Goal: Information Seeking & Learning: Learn about a topic

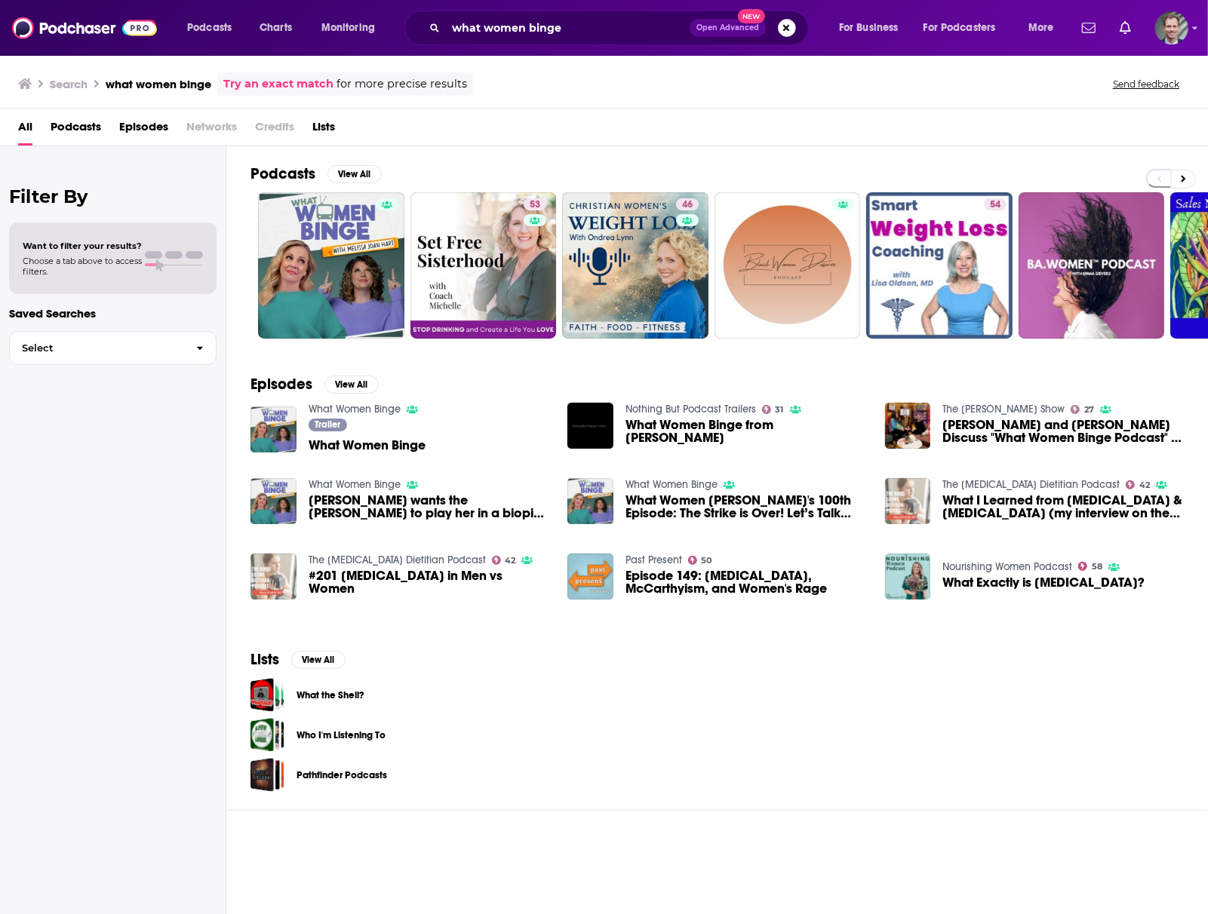
click at [785, 29] on button "Search podcasts, credits, & more..." at bounding box center [787, 28] width 18 height 18
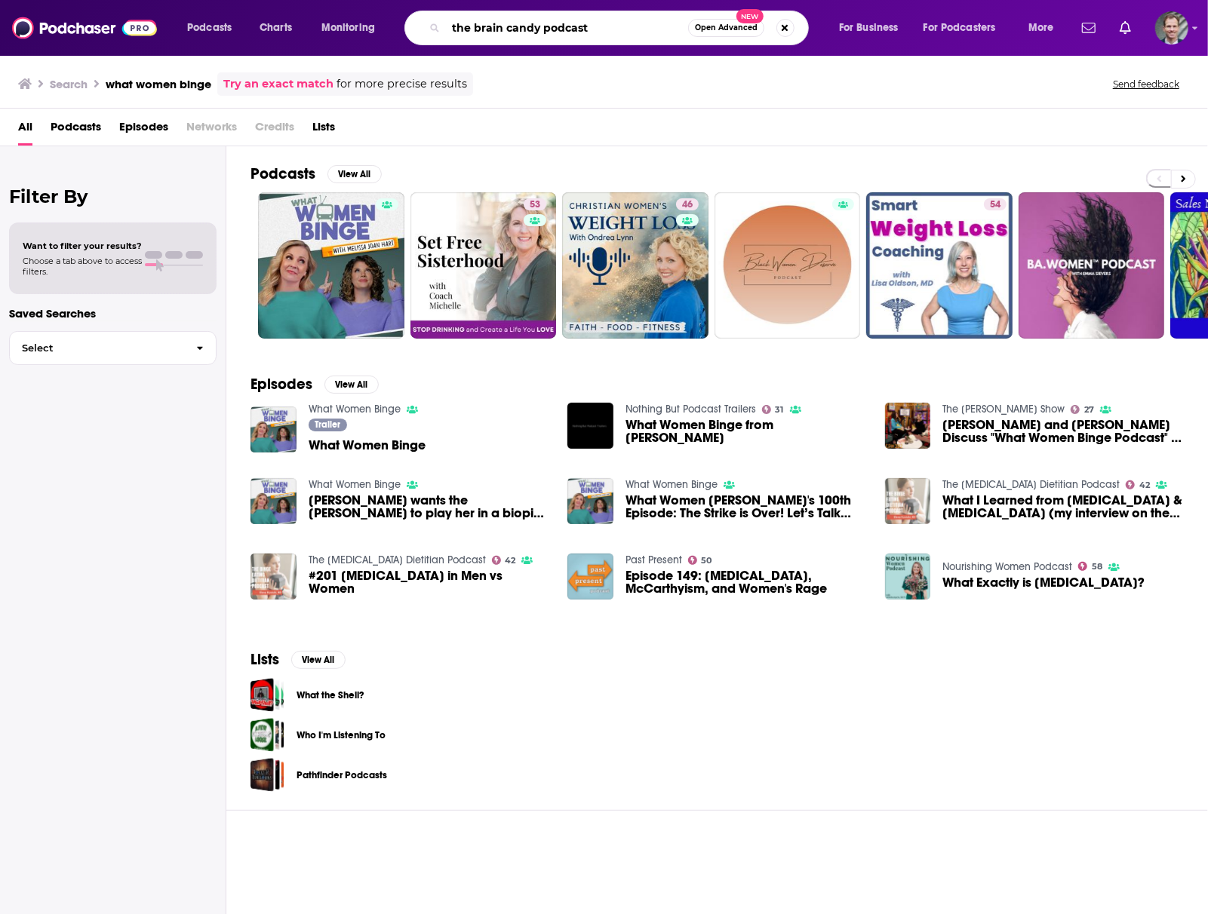
type input "the brain candy podcast"
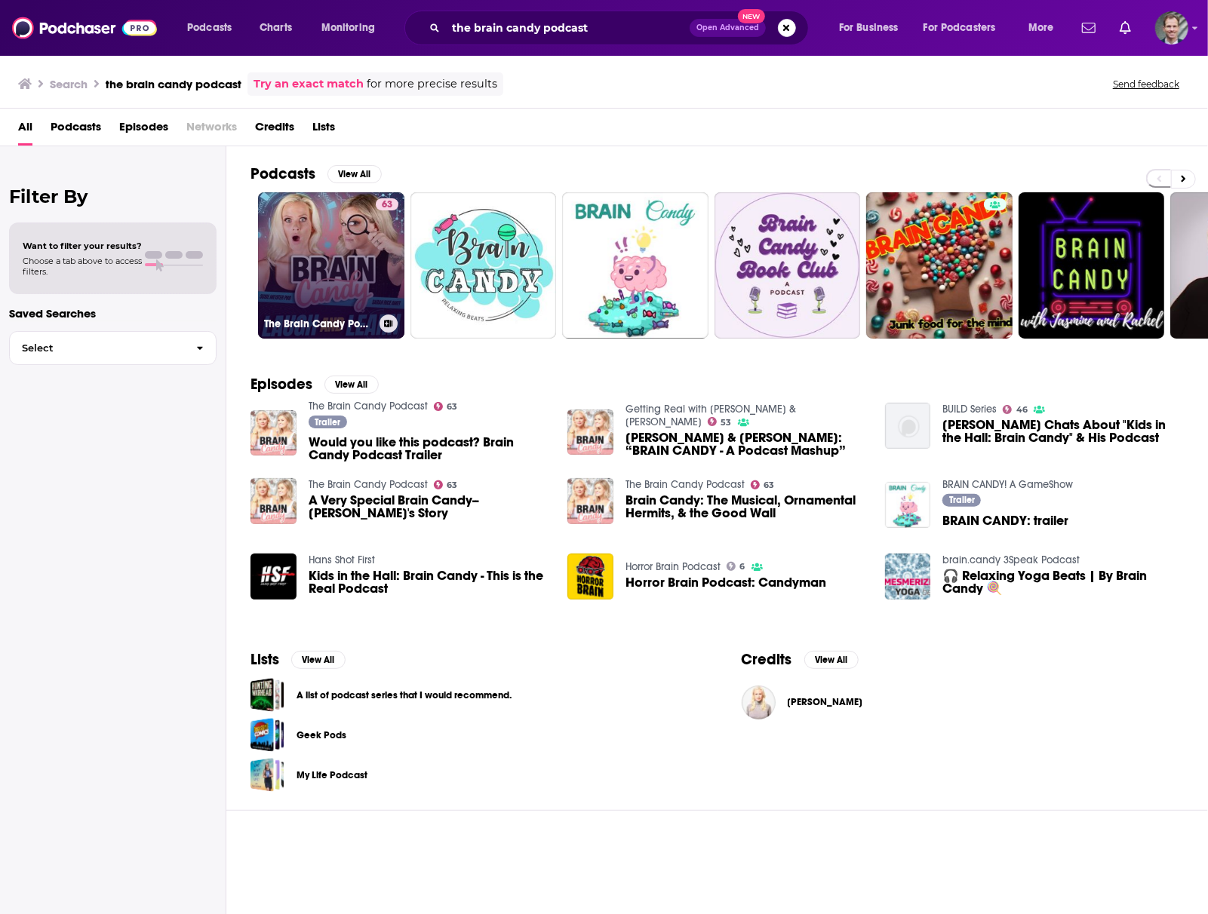
click at [320, 267] on link "63 The Brain Candy Podcast" at bounding box center [331, 265] width 146 height 146
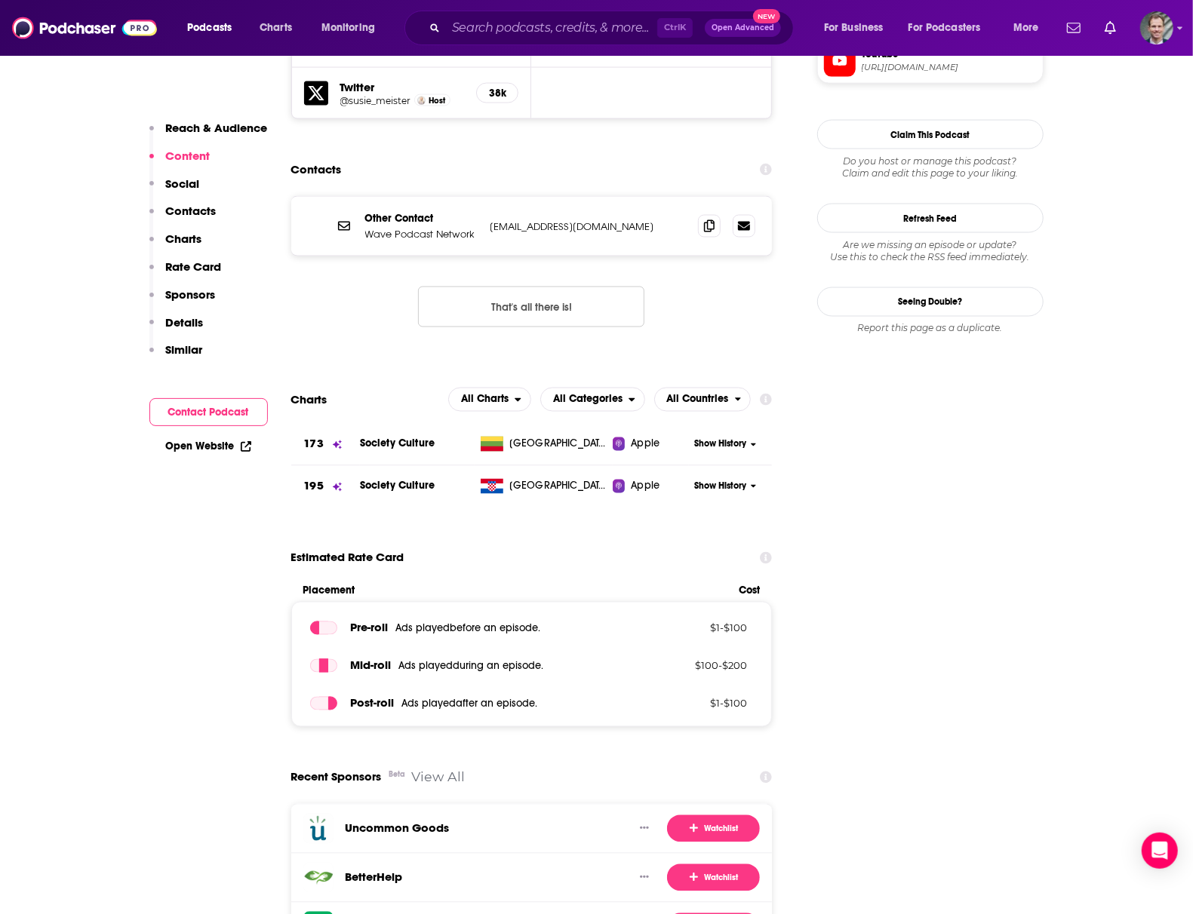
scroll to position [1710, 0]
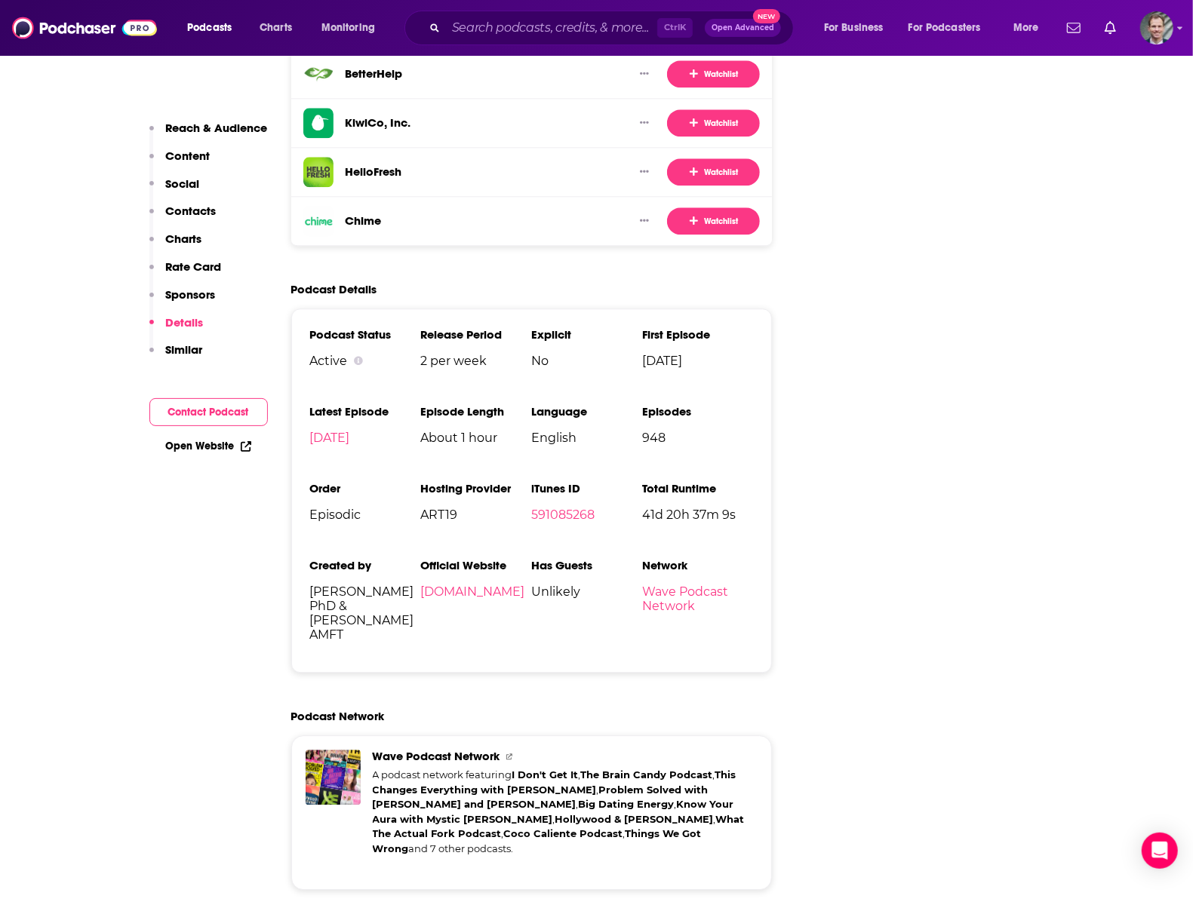
scroll to position [2414, 0]
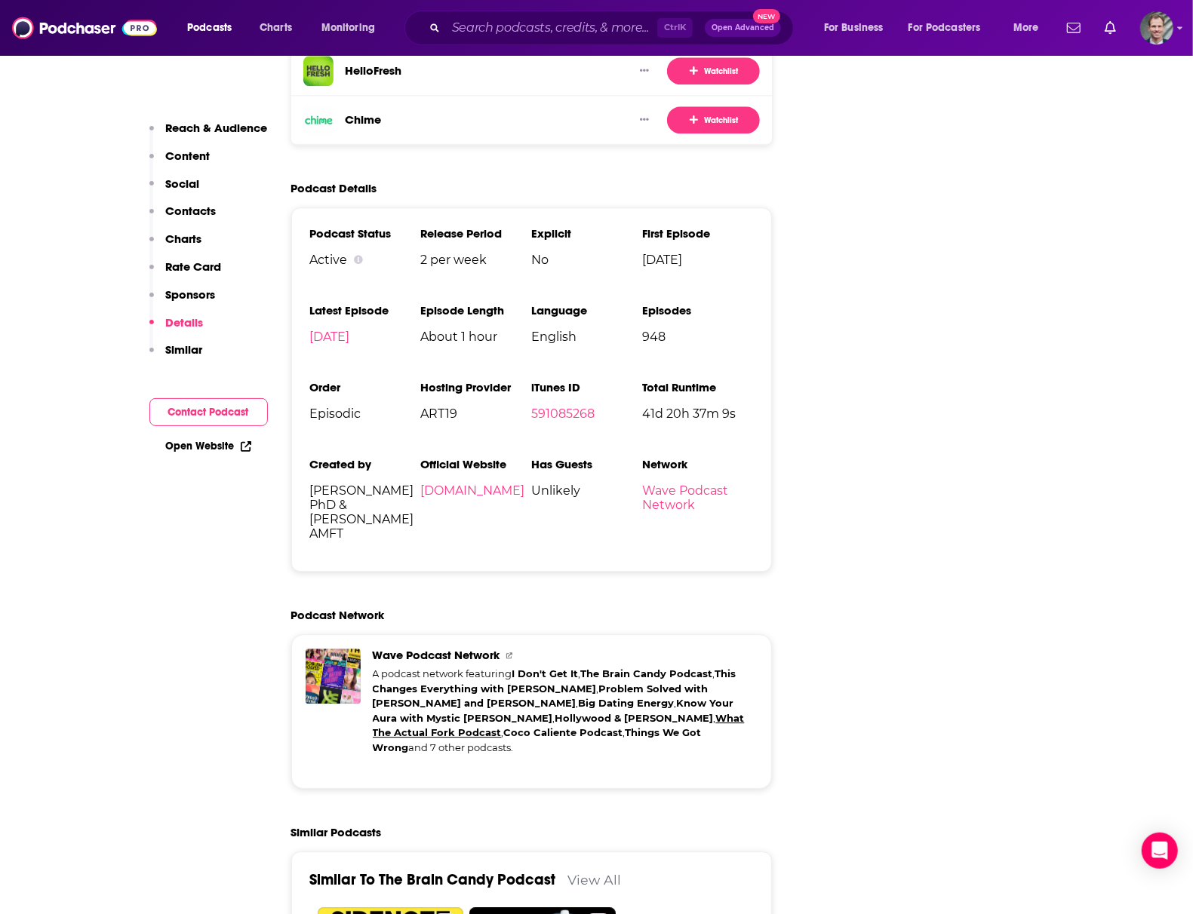
click at [591, 712] on link "What The Actual Fork Podcast" at bounding box center [559, 725] width 372 height 27
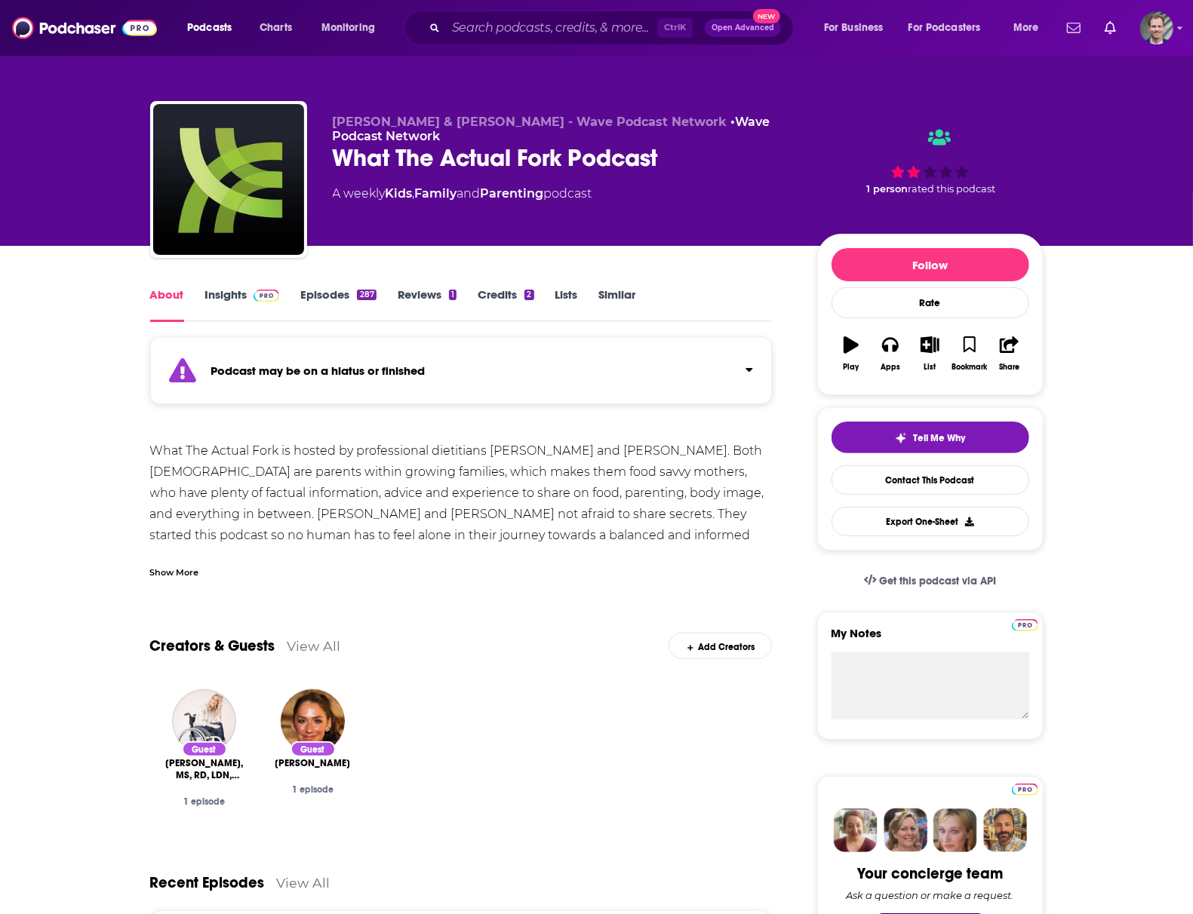
click at [510, 390] on div "Podcast may be on a hiatus or finished" at bounding box center [461, 370] width 622 height 67
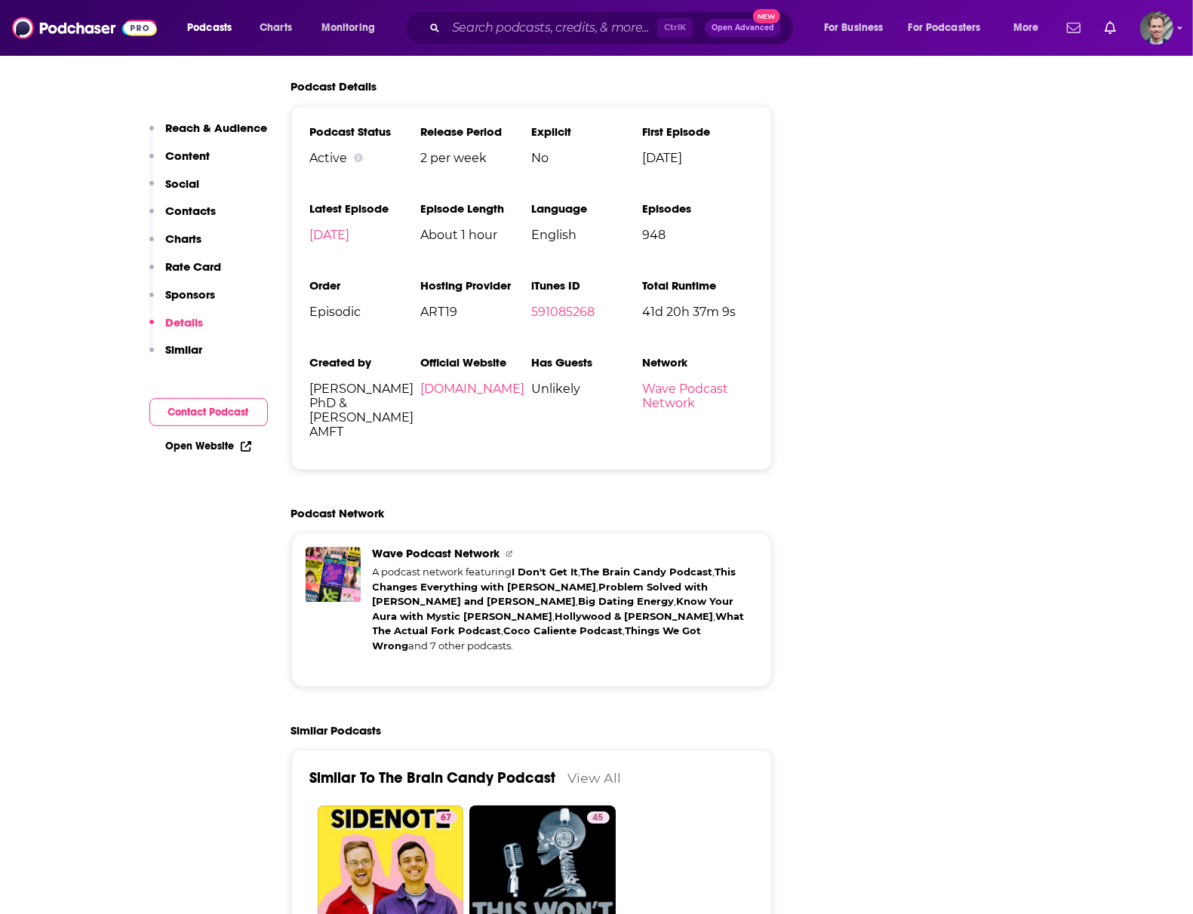
scroll to position [2615, 0]
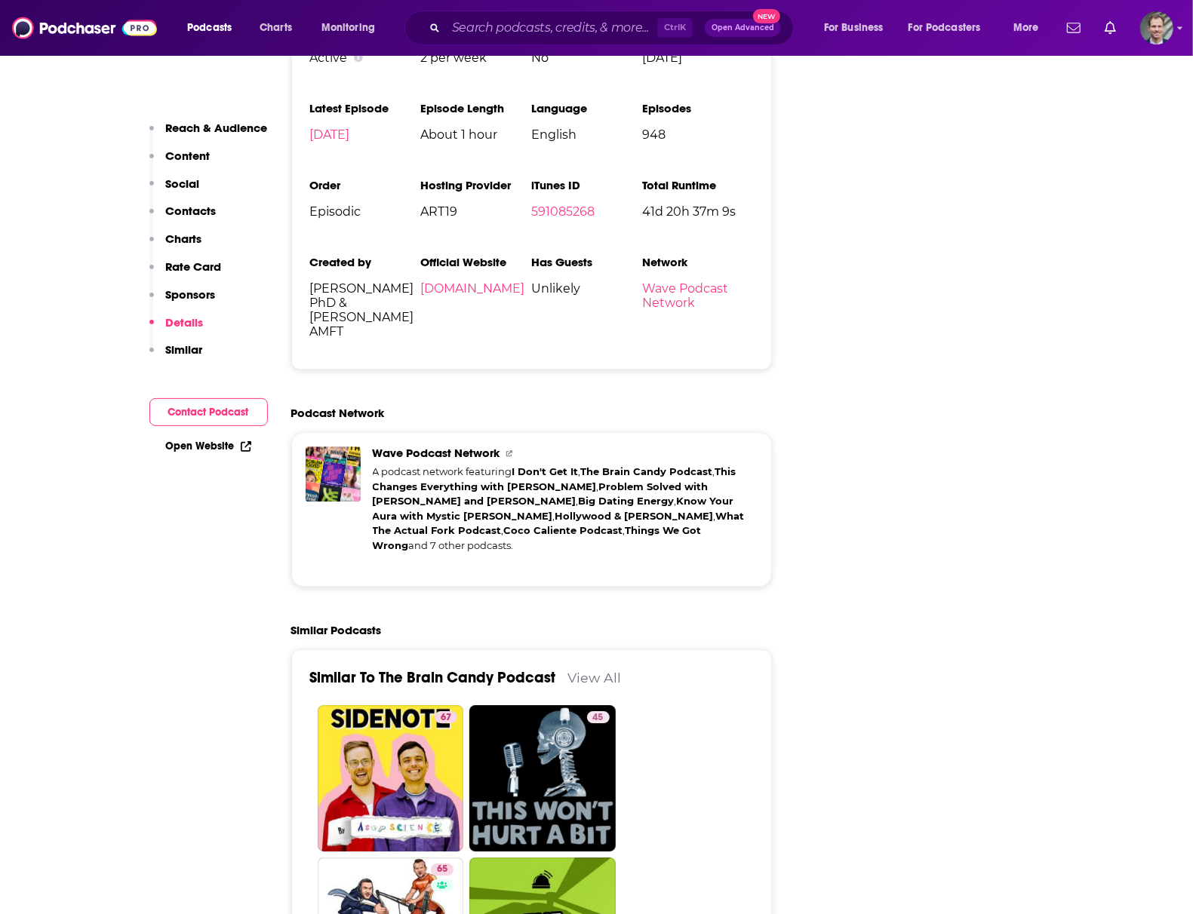
click at [625, 517] on div "A podcast network featuring I Don't Get It , The Brain Candy Podcast , This Cha…" at bounding box center [566, 509] width 386 height 88
click at [423, 446] on span "Wave Podcast Network" at bounding box center [443, 453] width 140 height 14
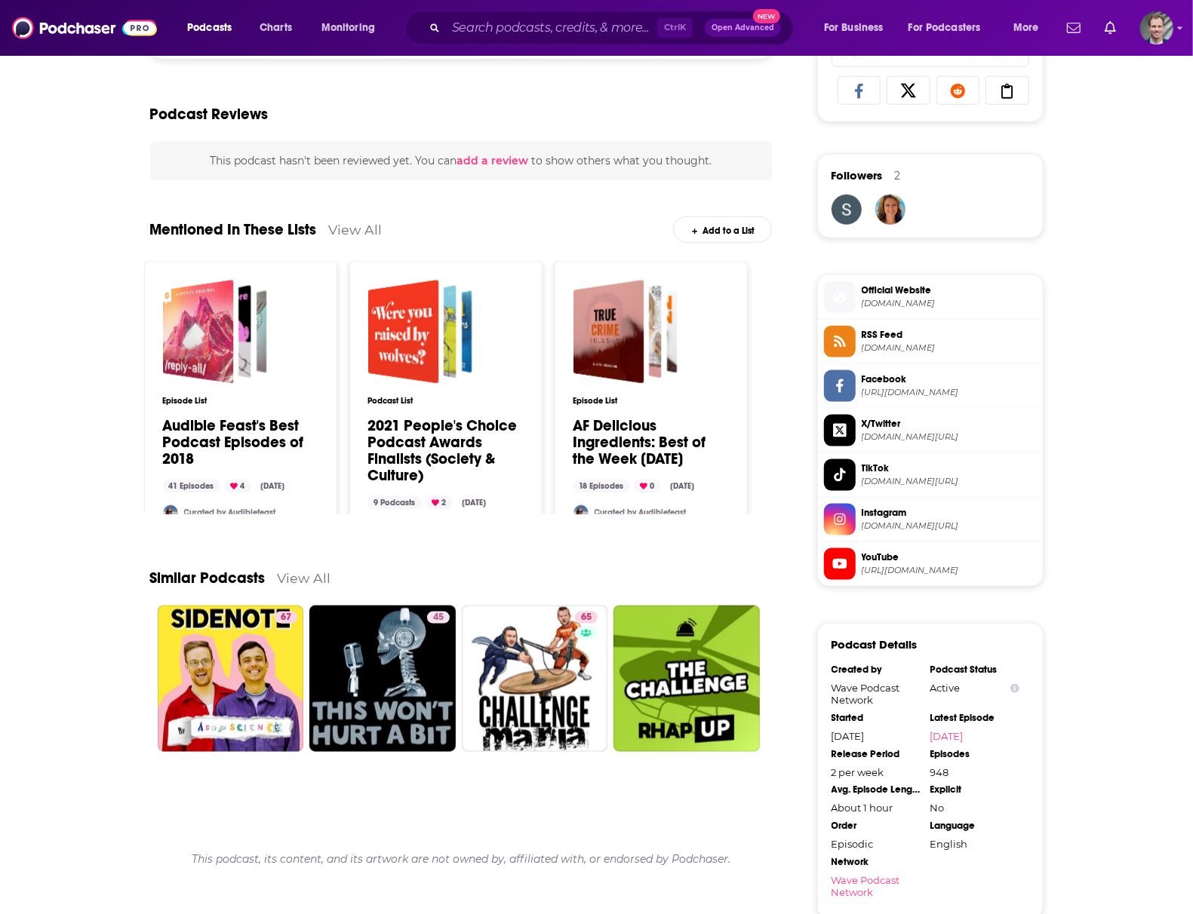
scroll to position [1266, 0]
